Goal: Information Seeking & Learning: Find specific fact

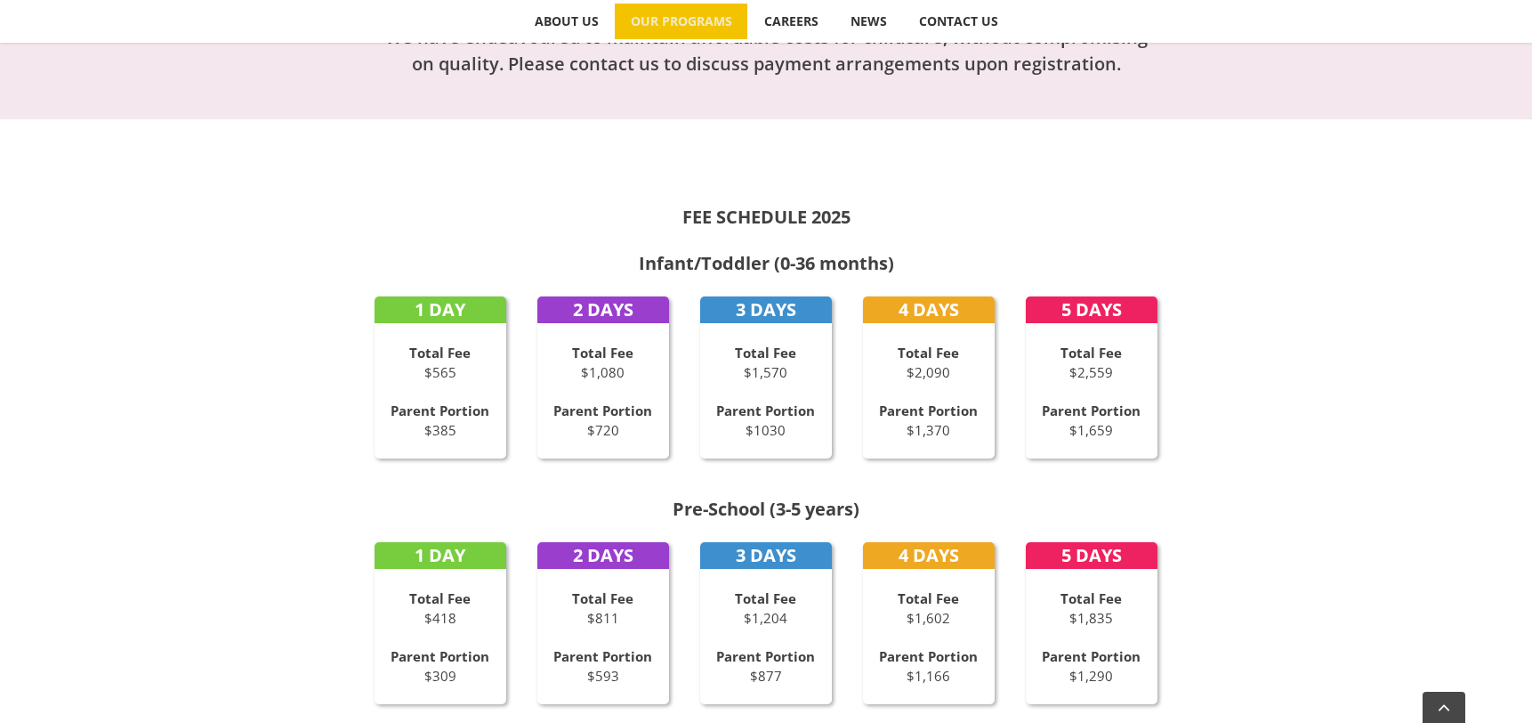
scroll to position [711, 0]
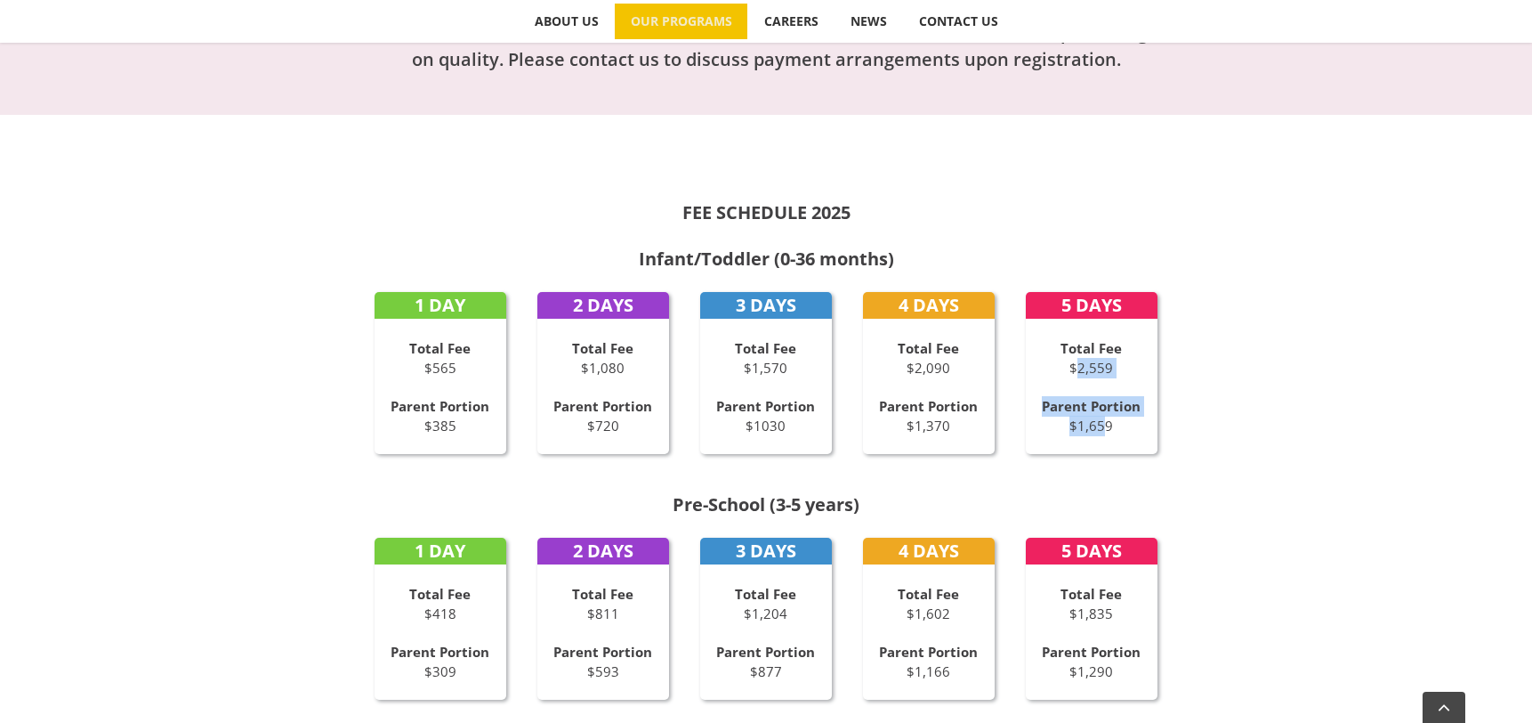
drag, startPoint x: 1094, startPoint y: 418, endPoint x: 1073, endPoint y: 361, distance: 60.5
click at [1074, 361] on div "5 DAYS Total Fee $2,559 Parent Portion $1,659" at bounding box center [1092, 373] width 132 height 162
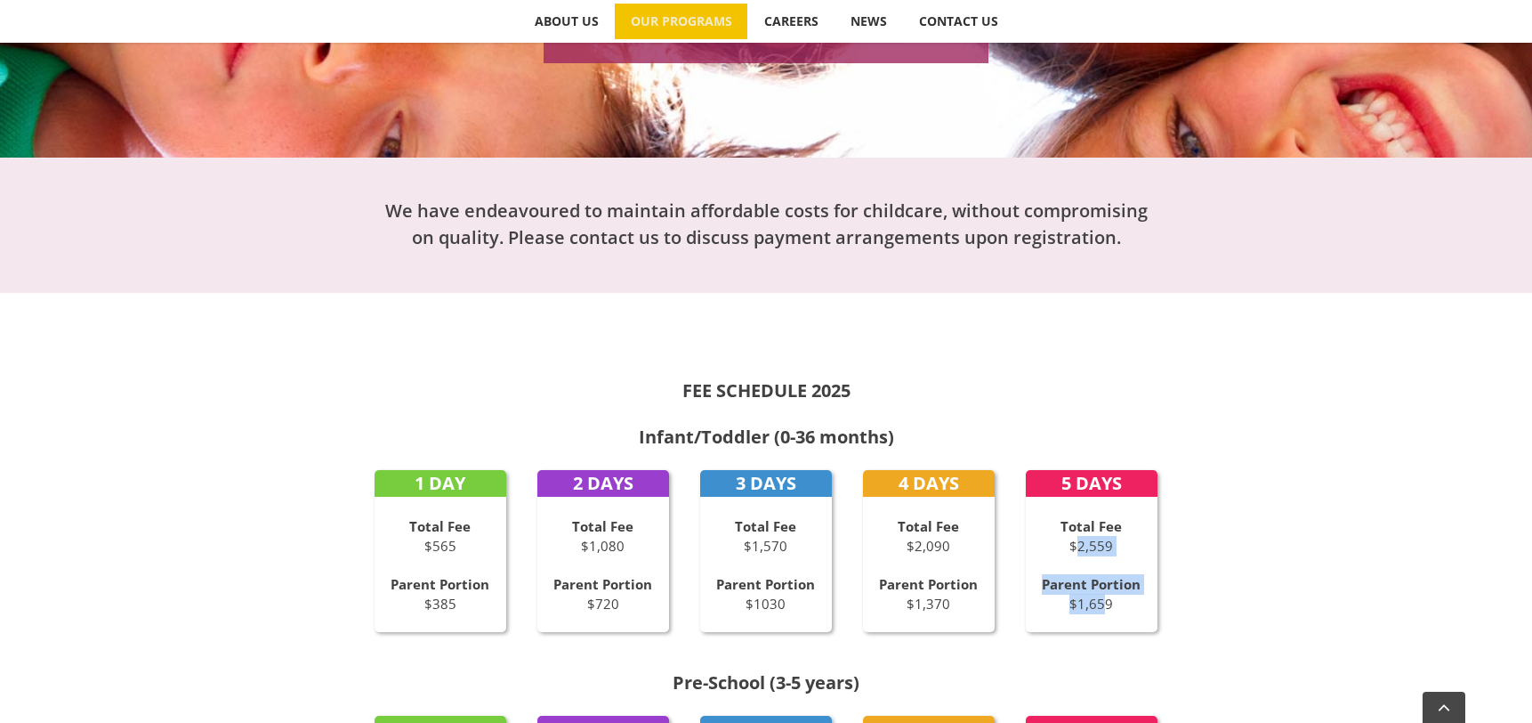
scroll to position [537, 0]
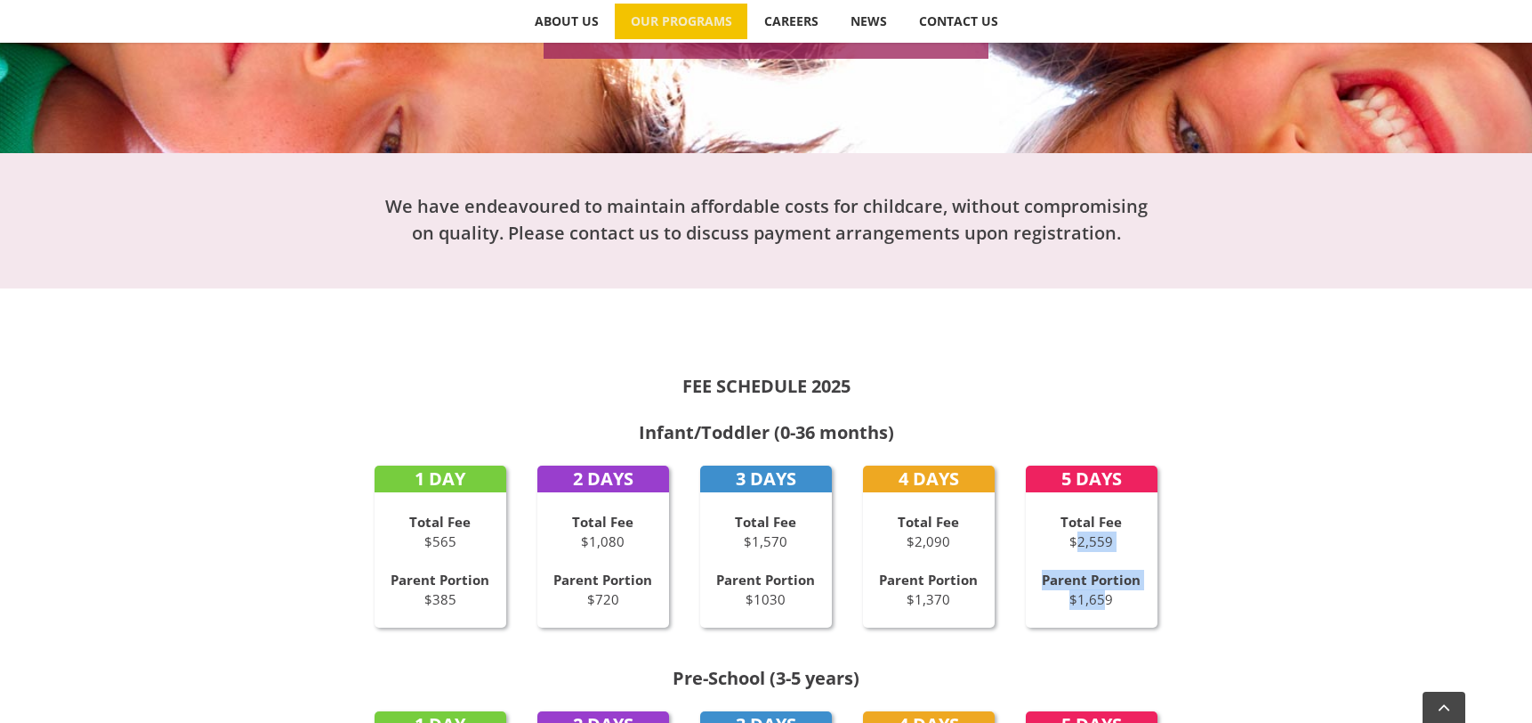
click at [1126, 579] on strong "Parent Portion" at bounding box center [1091, 579] width 99 height 18
click at [1135, 596] on p "Parent Portion $1,659" at bounding box center [1092, 589] width 132 height 40
click at [1119, 598] on p "Parent Portion $1,659" at bounding box center [1092, 589] width 132 height 40
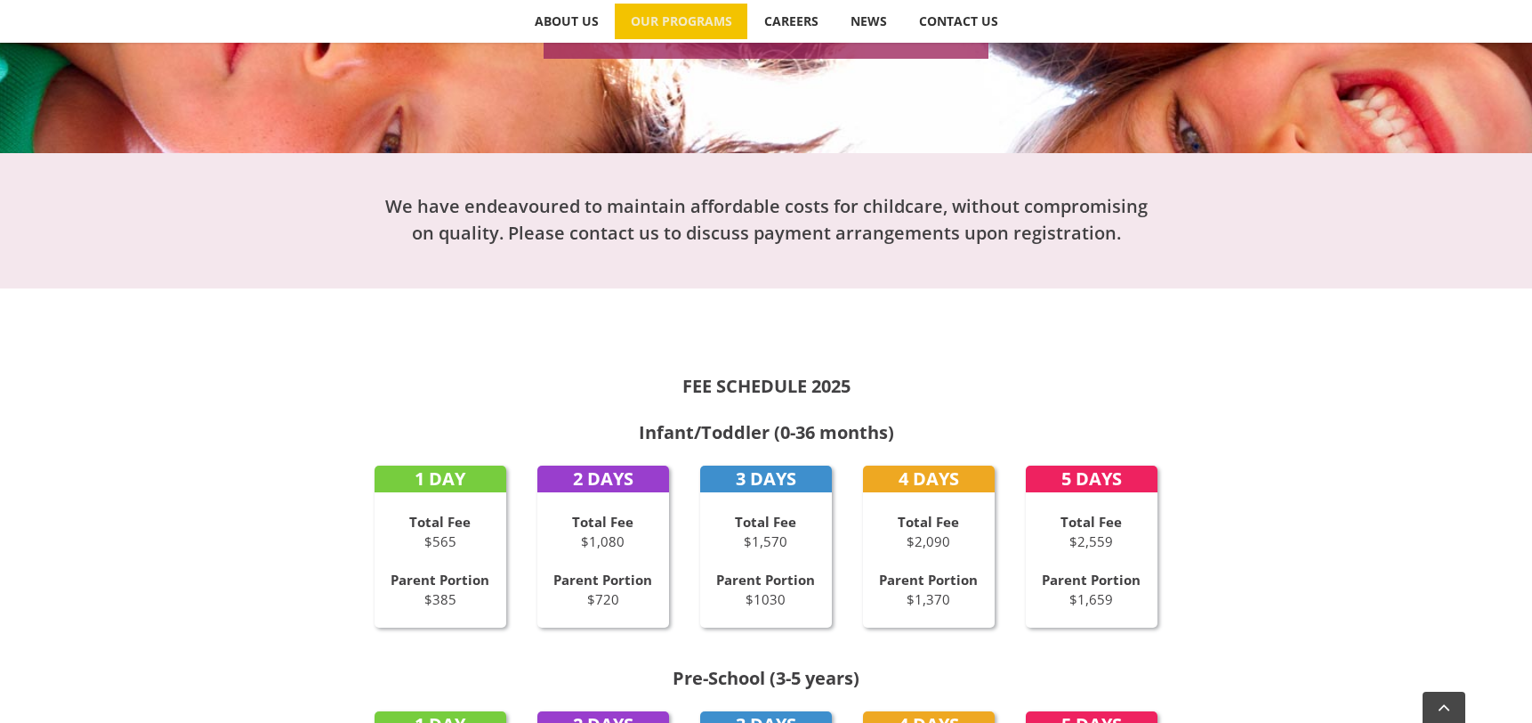
drag, startPoint x: 1133, startPoint y: 595, endPoint x: 1023, endPoint y: 455, distance: 178.2
click at [1023, 455] on div "FEE SCHEDULE 2025 Infant/Toddler (0-36 months) 1 DAY Total Fee $565 Parent Port…" at bounding box center [766, 722] width 979 height 796
click at [1212, 462] on div "FEE SCHEDULE 2025 Infant/Toddler (0-36 months) 1 DAY Total Fee $565 Parent Port…" at bounding box center [766, 722] width 979 height 796
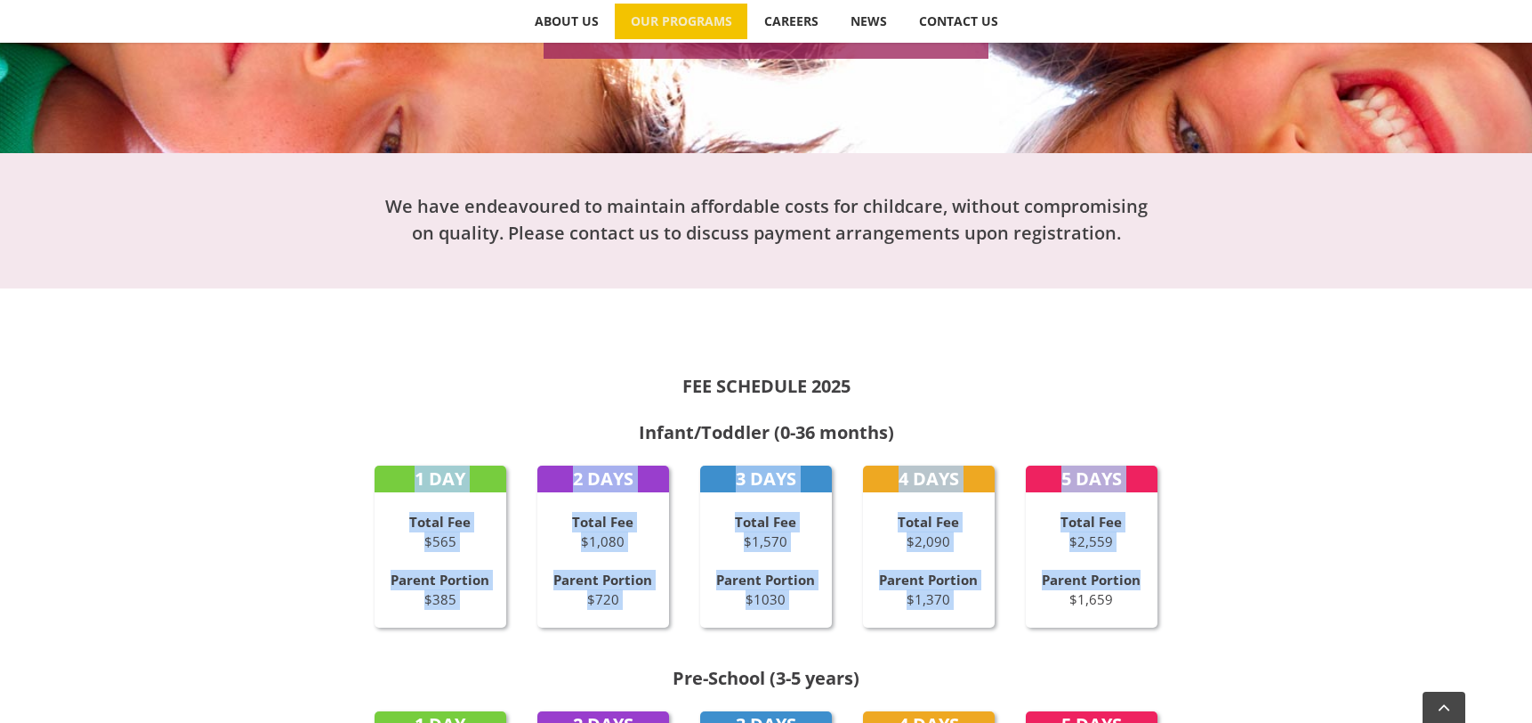
drag, startPoint x: 1119, startPoint y: 425, endPoint x: 1170, endPoint y: 558, distance: 142.0
click at [1170, 558] on div "FEE SCHEDULE 2025 Infant/Toddler (0-36 months) 1 DAY Total Fee $565 Parent Port…" at bounding box center [766, 722] width 979 height 796
click at [1191, 529] on div "FEE SCHEDULE 2025 Infant/Toddler (0-36 months) 1 DAY Total Fee $565 Parent Port…" at bounding box center [766, 722] width 979 height 796
